Goal: Task Accomplishment & Management: Manage account settings

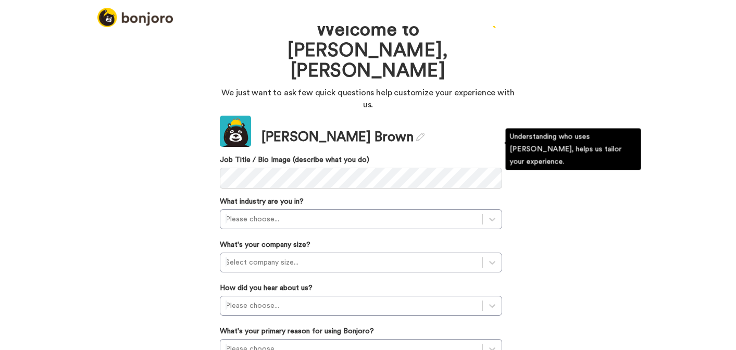
scroll to position [33, 0]
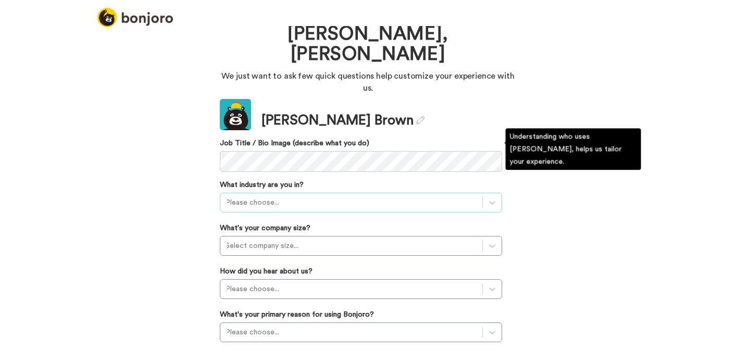
click at [396, 196] on div at bounding box center [352, 202] width 252 height 13
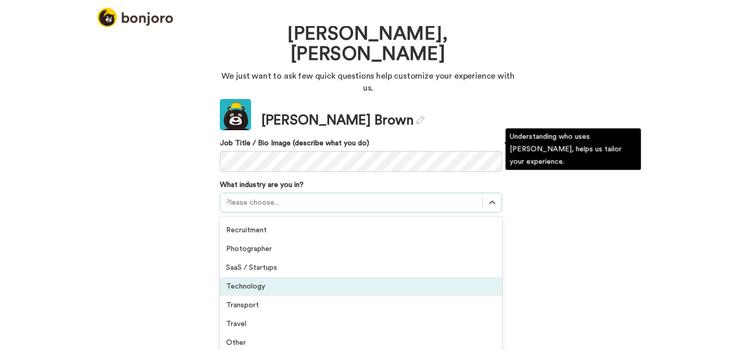
scroll to position [237, 0]
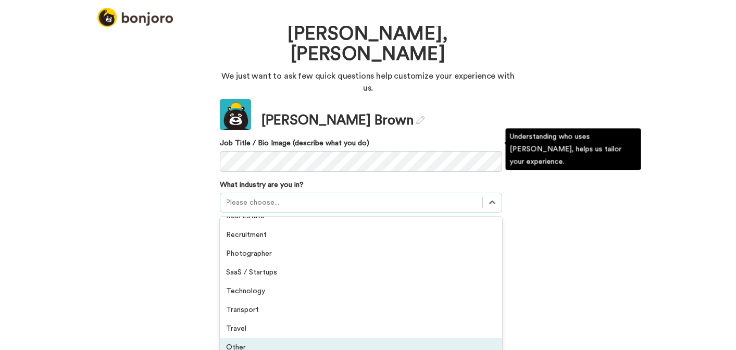
click at [381, 338] on div "Other" at bounding box center [361, 347] width 282 height 19
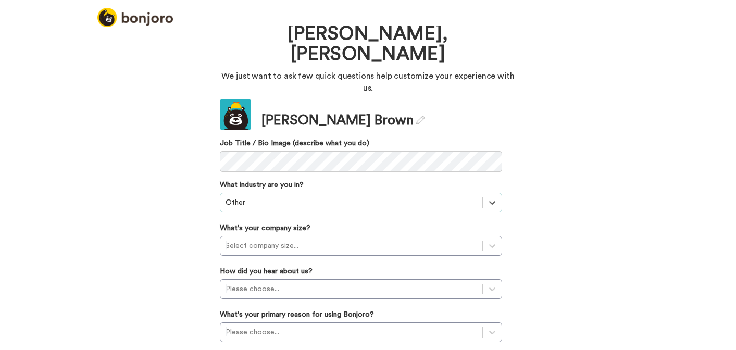
click at [400, 204] on div "Update Kylie Brown Job Title / Bio Image (describe what you do) What industry a…" at bounding box center [361, 250] width 282 height 302
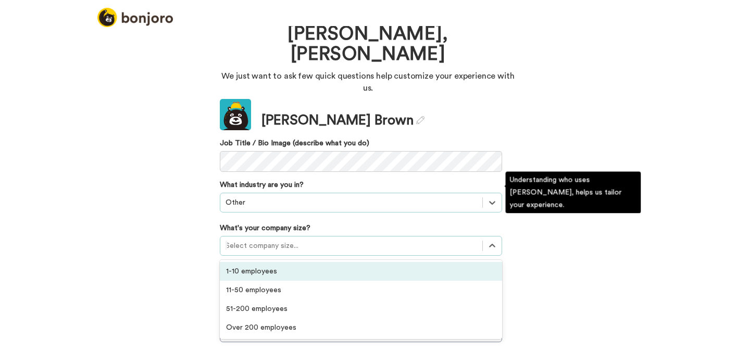
click at [401, 240] on div at bounding box center [352, 246] width 252 height 13
click at [389, 262] on div "1-10 employees" at bounding box center [361, 271] width 282 height 19
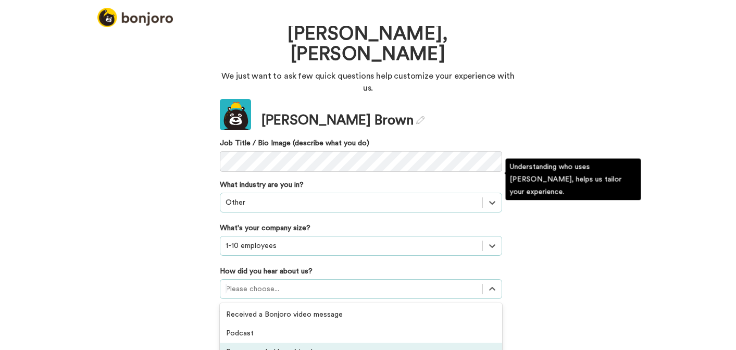
scroll to position [90, 0]
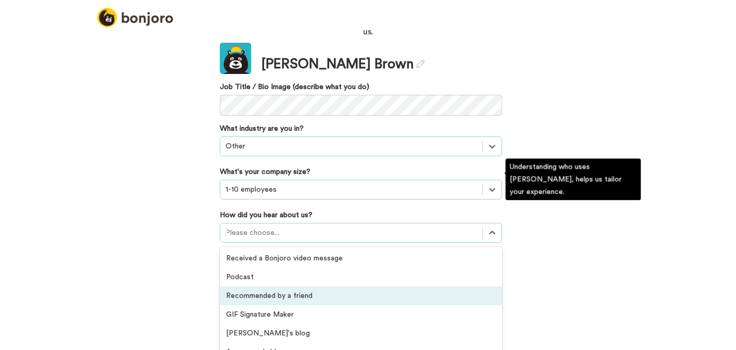
click at [386, 239] on div "option Recommended by a friend focused, 3 of 20. 20 results available. Use Up a…" at bounding box center [361, 233] width 282 height 20
click at [388, 287] on div "Recommended by a friend" at bounding box center [361, 296] width 282 height 19
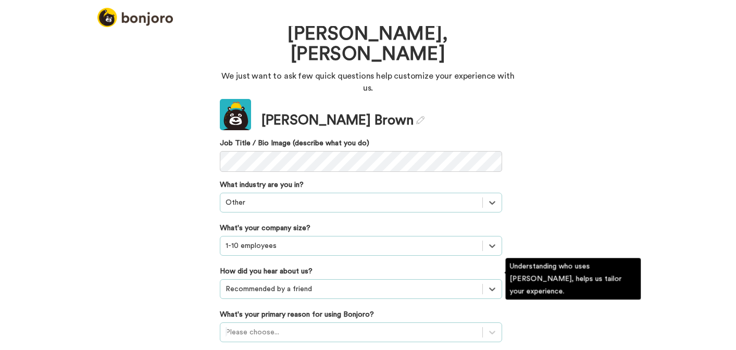
scroll to position [93, 0]
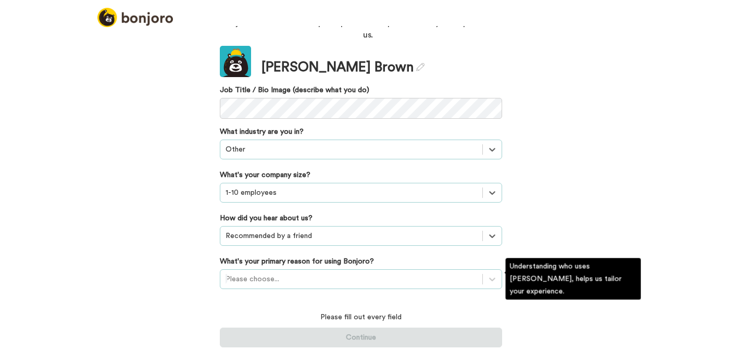
click at [378, 270] on div "Please choose..." at bounding box center [361, 279] width 282 height 20
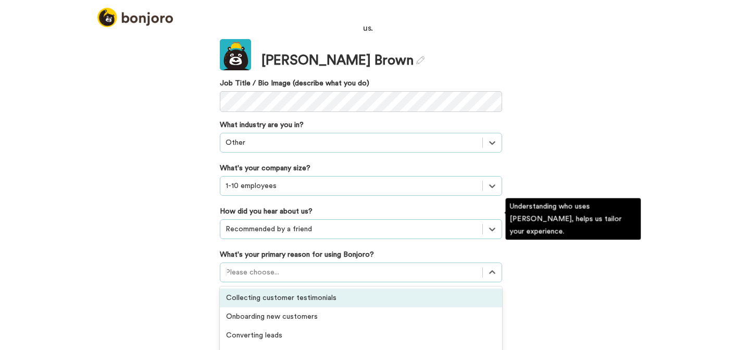
click at [380, 289] on div "Collecting customer testimonials" at bounding box center [361, 298] width 282 height 19
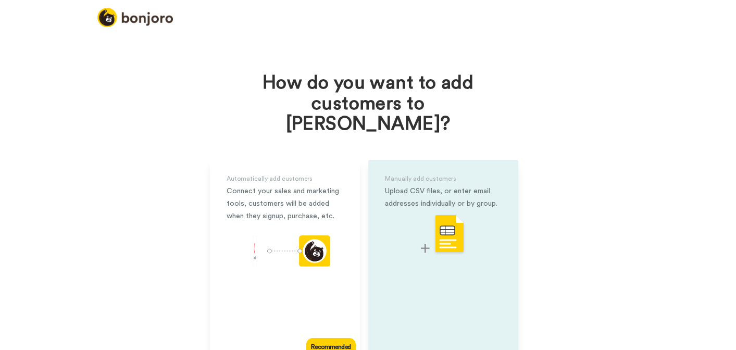
scroll to position [43, 0]
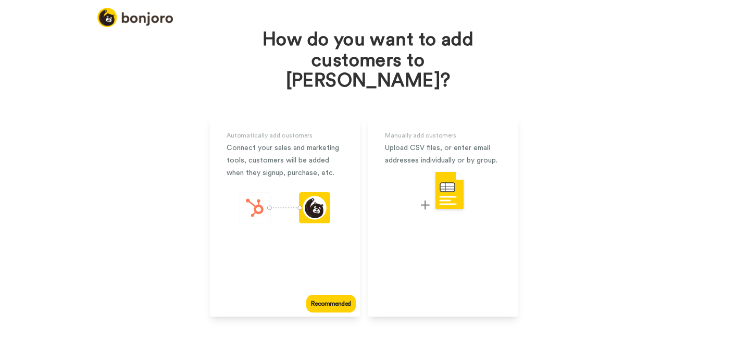
click at [416, 315] on div "How do you want to add customers to Bonjoro? Automatically add customers Connec…" at bounding box center [368, 169] width 404 height 372
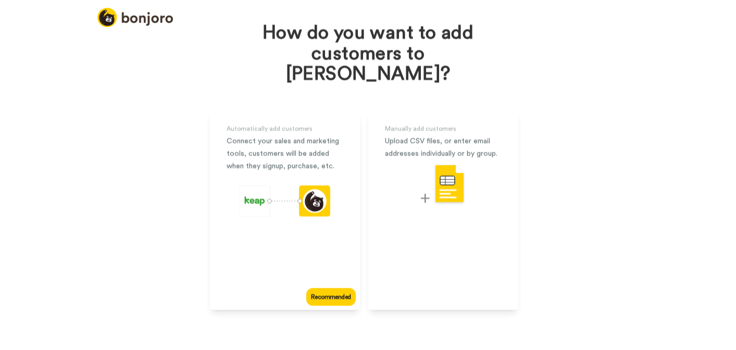
scroll to position [27, 0]
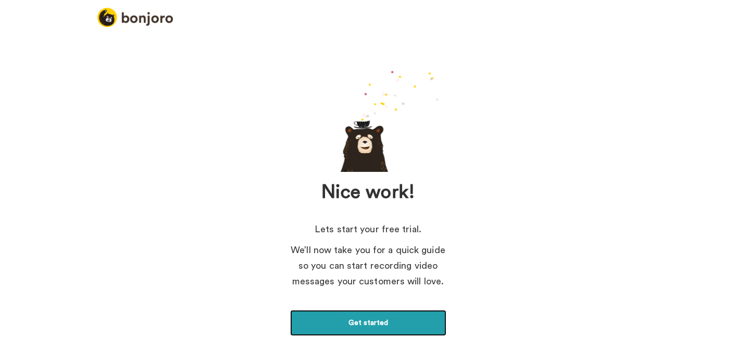
click at [425, 317] on link "Get started" at bounding box center [368, 323] width 156 height 26
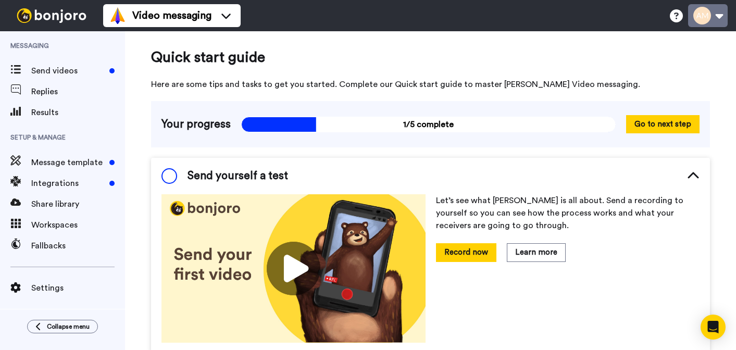
click at [706, 19] on button at bounding box center [708, 15] width 40 height 23
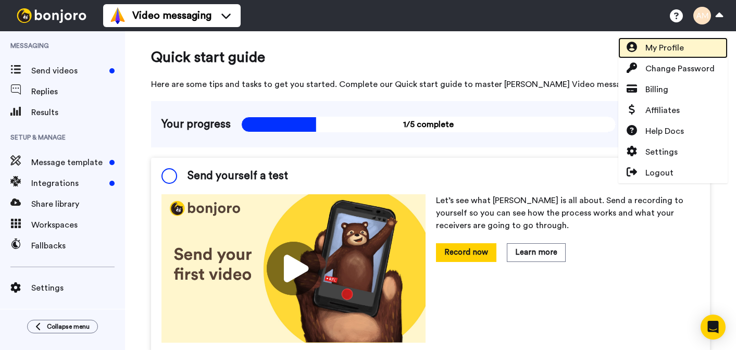
click at [691, 44] on link "My Profile" at bounding box center [672, 48] width 109 height 21
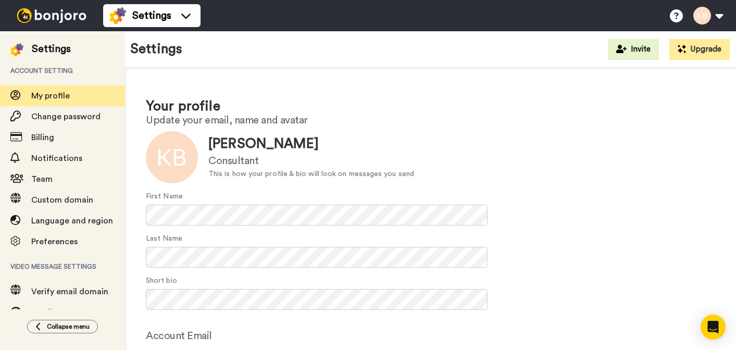
scroll to position [79, 0]
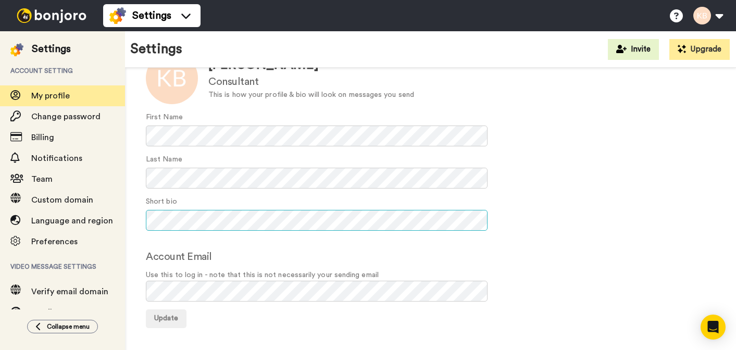
click at [139, 213] on div "Your profile Update your email, name and avatar Update [PERSON_NAME] Consultant…" at bounding box center [430, 173] width 611 height 368
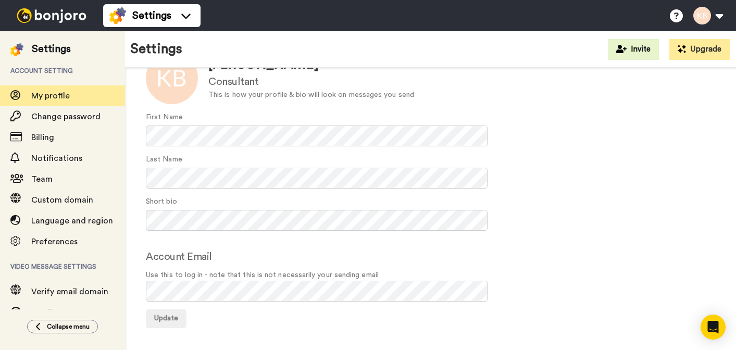
click at [389, 112] on div "First Name" at bounding box center [430, 129] width 569 height 34
click at [610, 204] on div "Short bio" at bounding box center [430, 213] width 569 height 34
click at [164, 318] on span "Update" at bounding box center [166, 318] width 24 height 7
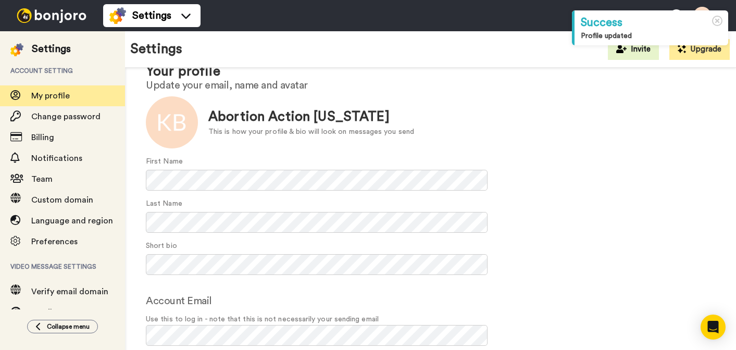
scroll to position [40, 0]
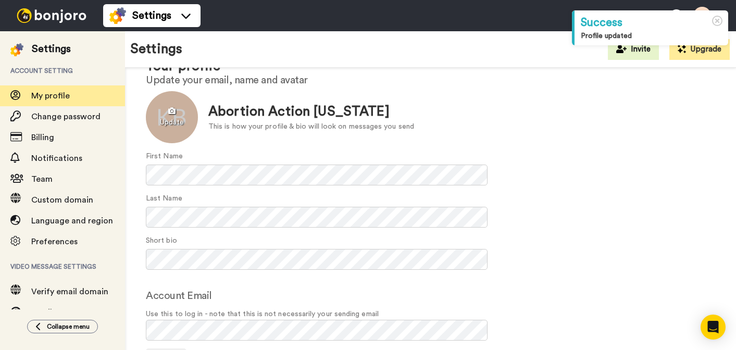
click at [181, 126] on div at bounding box center [172, 117] width 52 height 52
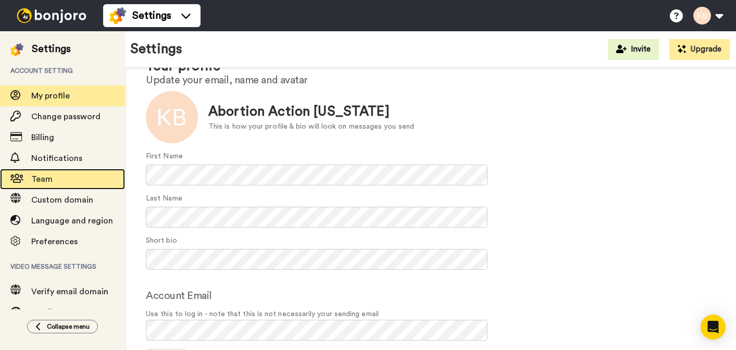
click at [90, 170] on div "Team" at bounding box center [62, 179] width 125 height 21
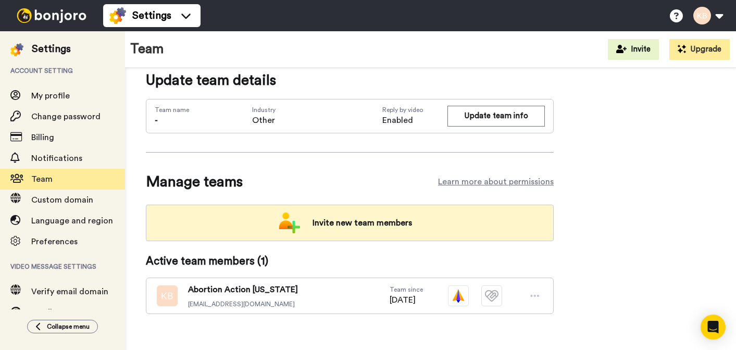
scroll to position [24, 0]
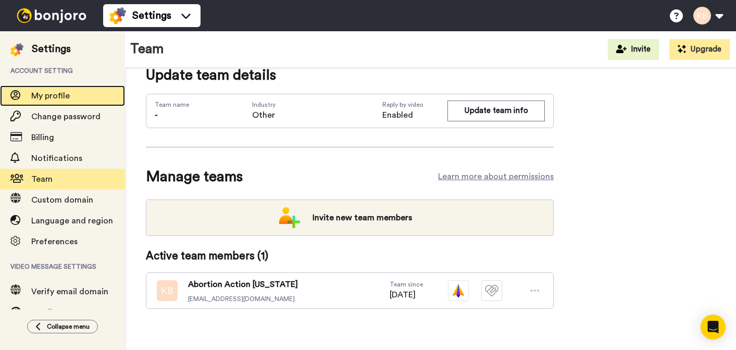
click at [84, 96] on span "My profile" at bounding box center [78, 96] width 94 height 13
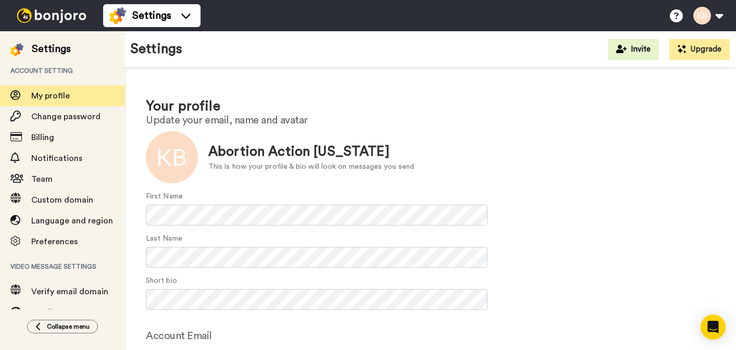
click at [60, 12] on img at bounding box center [52, 15] width 78 height 15
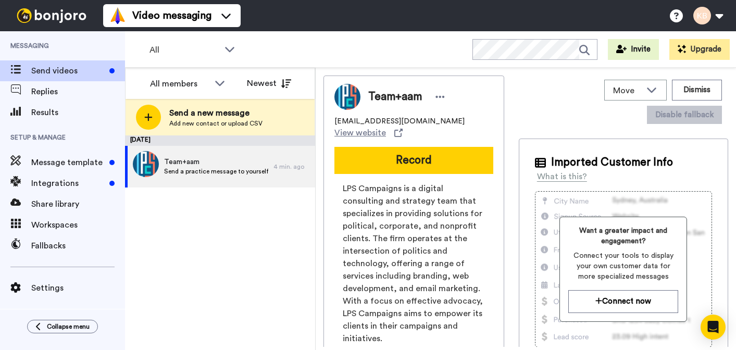
click at [220, 31] on div "All WORKSPACES View all All Default Task List + Add a new workspace Invite Upgr…" at bounding box center [430, 49] width 611 height 36
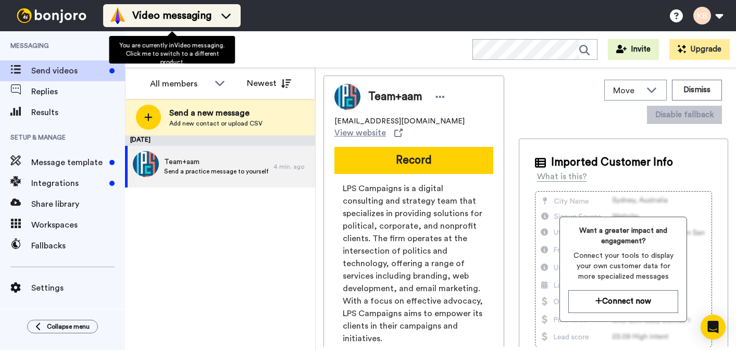
click at [221, 22] on div "Video messaging" at bounding box center [171, 15] width 125 height 17
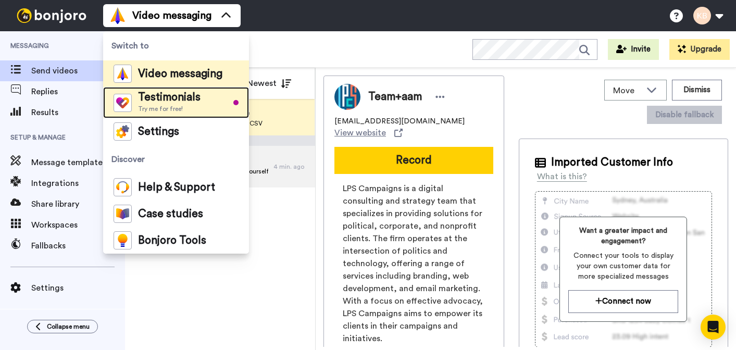
click at [209, 102] on li "Testimonials Try me for free!" at bounding box center [176, 102] width 146 height 31
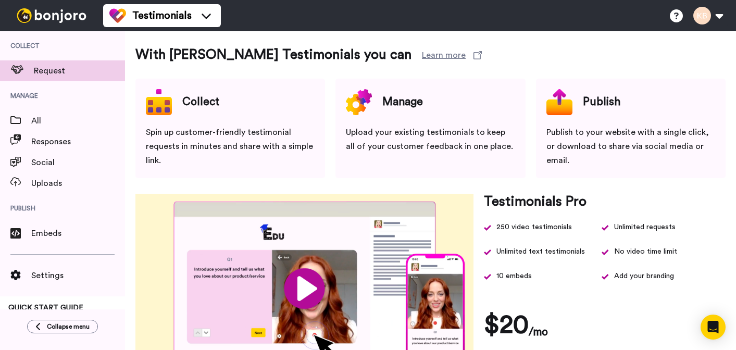
click at [90, 17] on img at bounding box center [52, 15] width 78 height 15
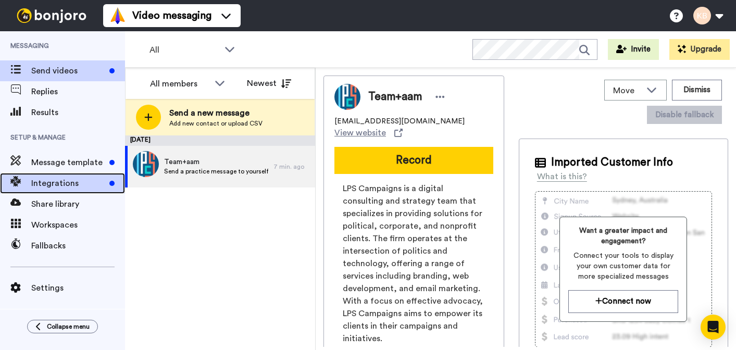
click at [76, 179] on span "Integrations" at bounding box center [68, 183] width 74 height 13
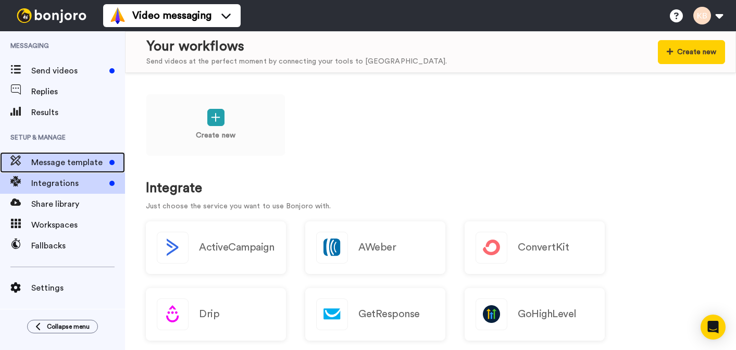
click at [78, 167] on span "Message template" at bounding box center [68, 162] width 74 height 13
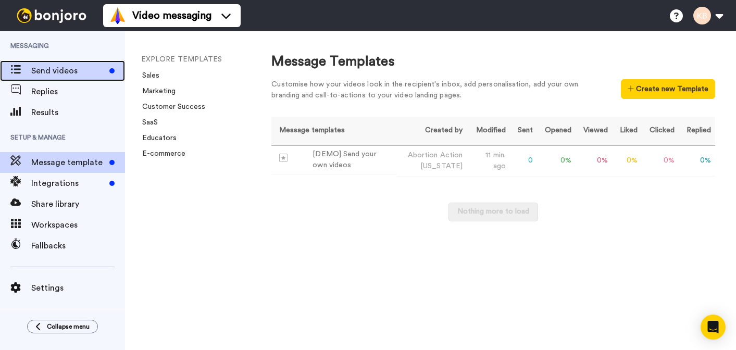
click at [79, 63] on div "Send videos" at bounding box center [62, 70] width 125 height 21
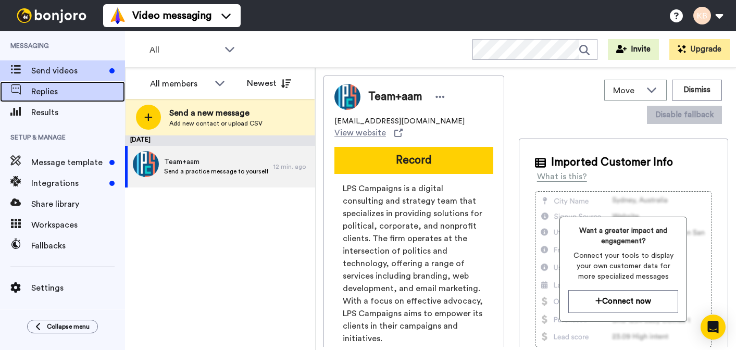
click at [74, 97] on span "Replies" at bounding box center [78, 91] width 94 height 13
